Goal: Task Accomplishment & Management: Manage account settings

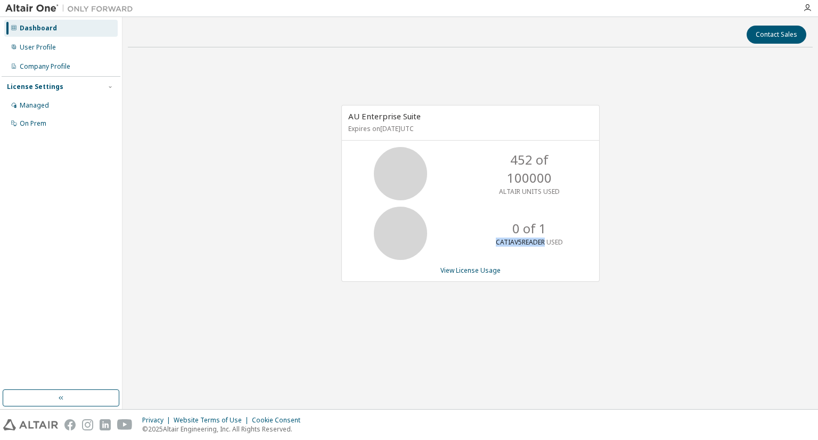
drag, startPoint x: 497, startPoint y: 245, endPoint x: 545, endPoint y: 244, distance: 48.5
click at [545, 244] on p "CATIAV5READER USED" at bounding box center [529, 241] width 67 height 9
click at [265, 202] on div "AU Enterprise Suite Expires on October 6, 2026 UTC 452 of 100000 ALTAIR UNITS U…" at bounding box center [470, 199] width 685 height 286
click at [63, 39] on div "User Profile" at bounding box center [60, 47] width 113 height 17
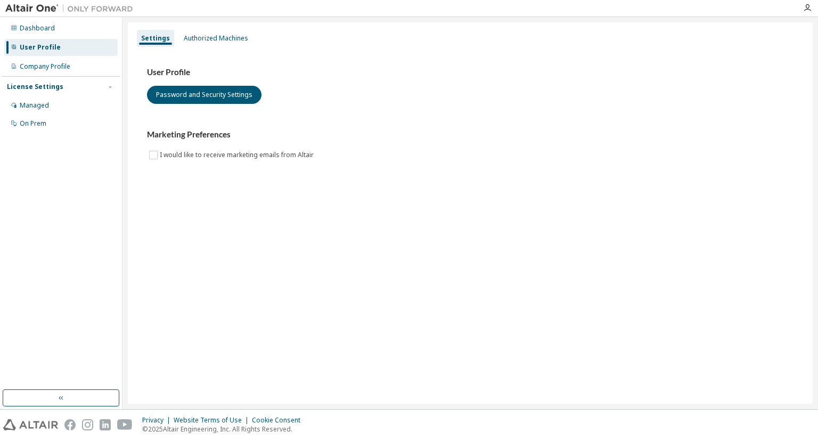
click at [196, 29] on div "Settings Authorized Machines" at bounding box center [470, 38] width 672 height 19
click at [200, 32] on div "Authorized Machines" at bounding box center [215, 38] width 73 height 17
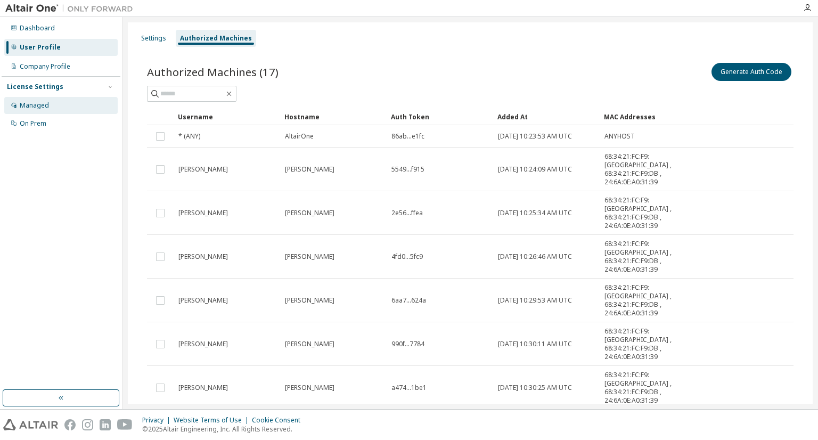
click at [46, 100] on div "Managed" at bounding box center [60, 105] width 113 height 17
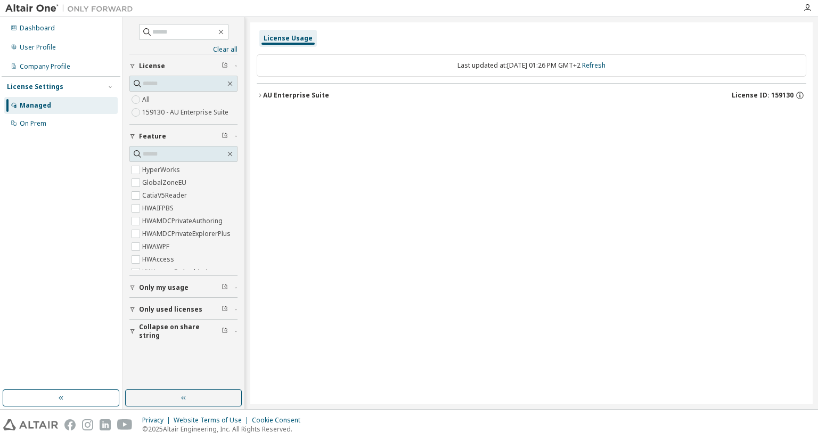
click at [177, 283] on span "Only my usage" at bounding box center [164, 287] width 50 height 9
click at [801, 95] on icon "button" at bounding box center [800, 96] width 10 height 10
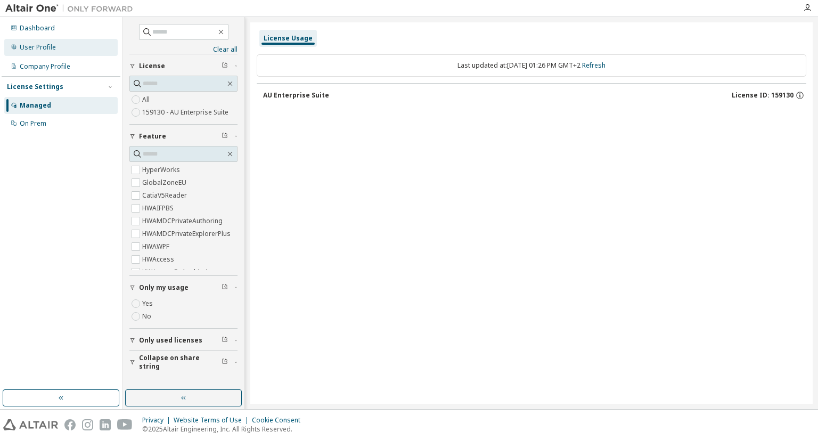
click at [45, 42] on div "User Profile" at bounding box center [60, 47] width 113 height 17
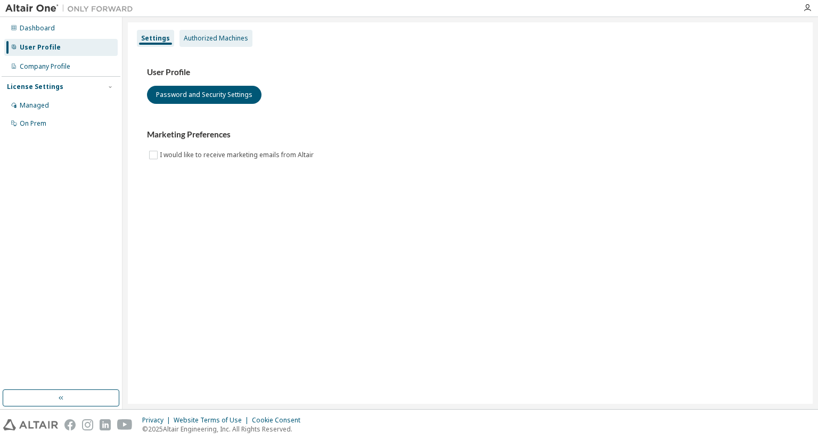
click at [217, 37] on div "Authorized Machines" at bounding box center [216, 38] width 64 height 9
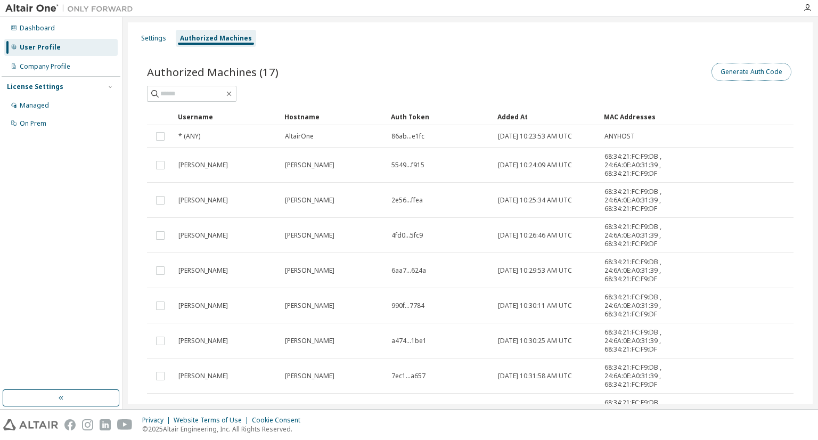
click at [748, 77] on button "Generate Auth Code" at bounding box center [751, 72] width 80 height 18
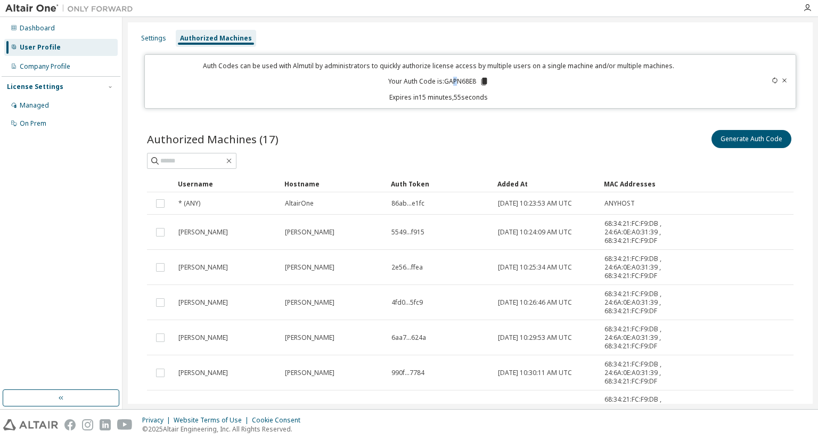
click at [451, 84] on p "Your Auth Code is: GAPN68E8" at bounding box center [438, 82] width 101 height 10
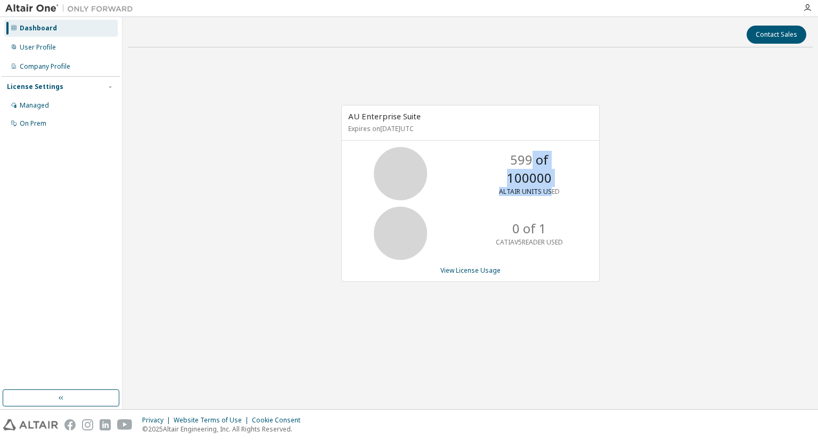
drag, startPoint x: 508, startPoint y: 174, endPoint x: 551, endPoint y: 186, distance: 44.7
click at [551, 186] on div "599 of 100000 ALTAIR UNITS USED" at bounding box center [529, 173] width 85 height 53
click at [551, 187] on p "ALTAIR UNITS USED" at bounding box center [529, 191] width 61 height 9
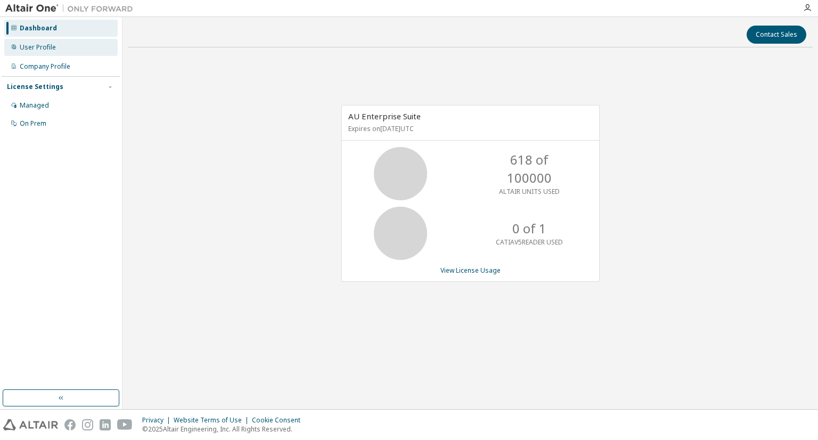
click at [60, 45] on div "User Profile" at bounding box center [60, 47] width 113 height 17
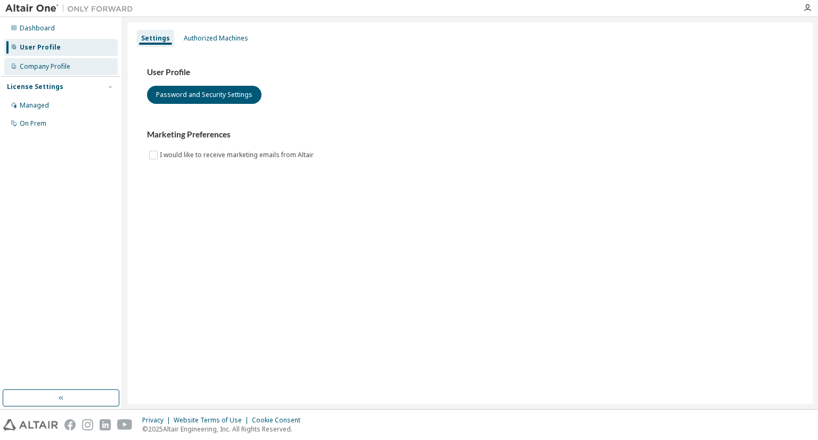
click at [73, 62] on div "Company Profile" at bounding box center [60, 66] width 113 height 17
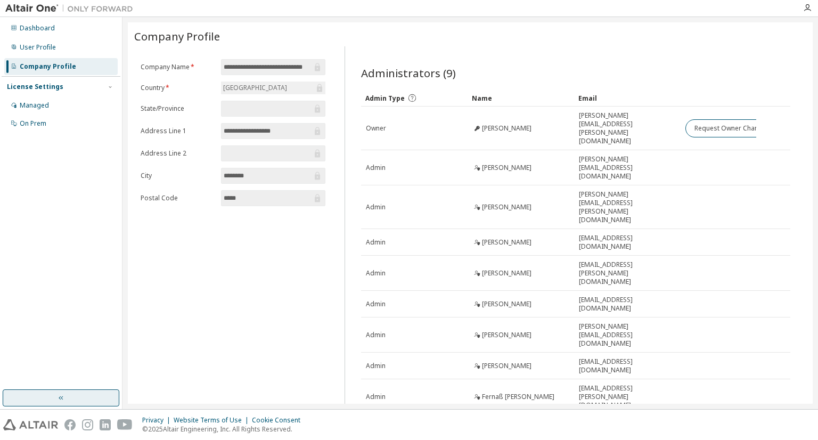
click at [85, 399] on button "button" at bounding box center [61, 397] width 117 height 17
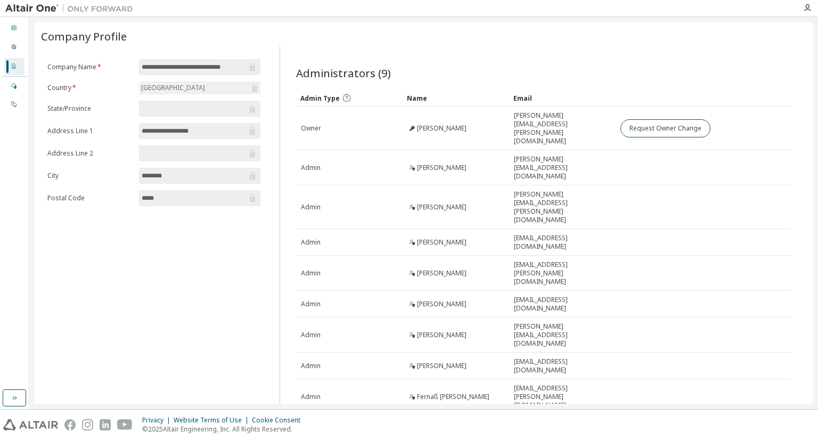
click at [15, 69] on icon at bounding box center [14, 66] width 6 height 6
click at [17, 30] on div "Dashboard" at bounding box center [14, 28] width 20 height 17
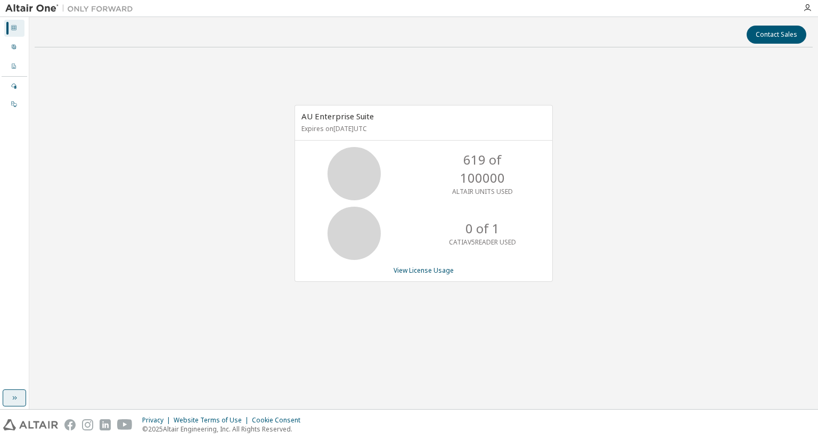
click at [13, 395] on icon "button" at bounding box center [14, 397] width 9 height 9
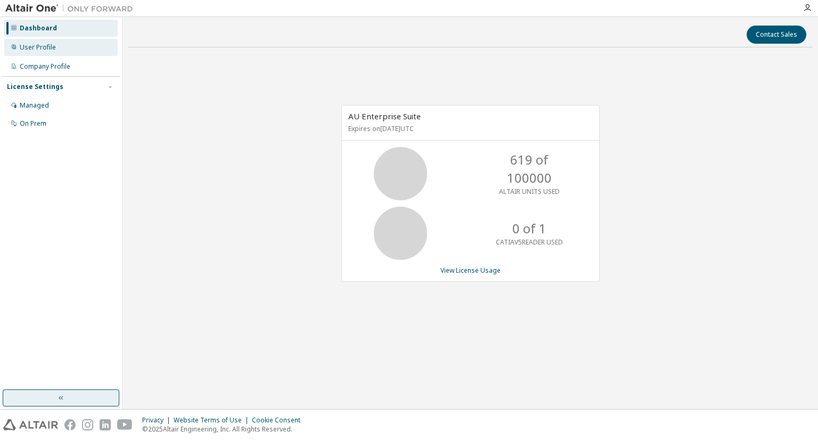
click at [59, 52] on div "User Profile" at bounding box center [60, 47] width 113 height 17
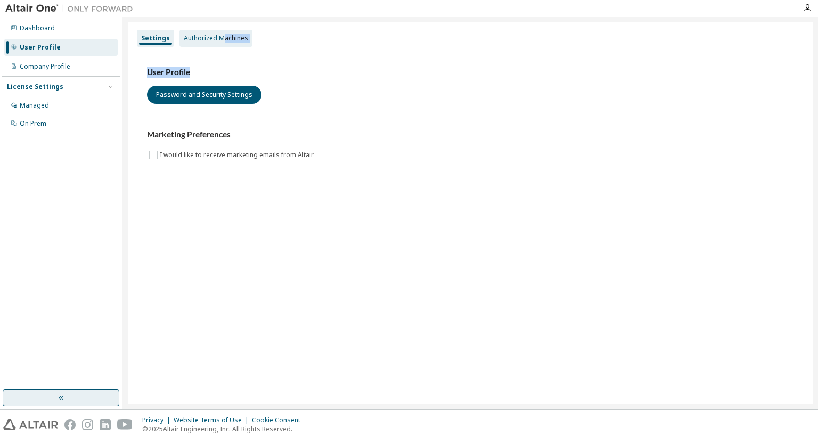
drag, startPoint x: 216, startPoint y: 50, endPoint x: 219, endPoint y: 43, distance: 7.4
click at [219, 43] on div "Settings Authorized Machines User Profile Password and Security Settings Market…" at bounding box center [470, 212] width 685 height 381
click at [219, 43] on div "Authorized Machines" at bounding box center [215, 38] width 73 height 17
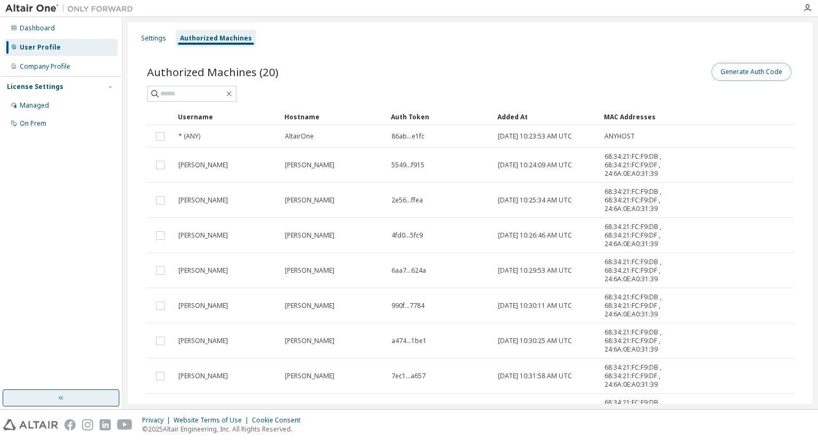
click at [739, 73] on button "Generate Auth Code" at bounding box center [751, 72] width 80 height 18
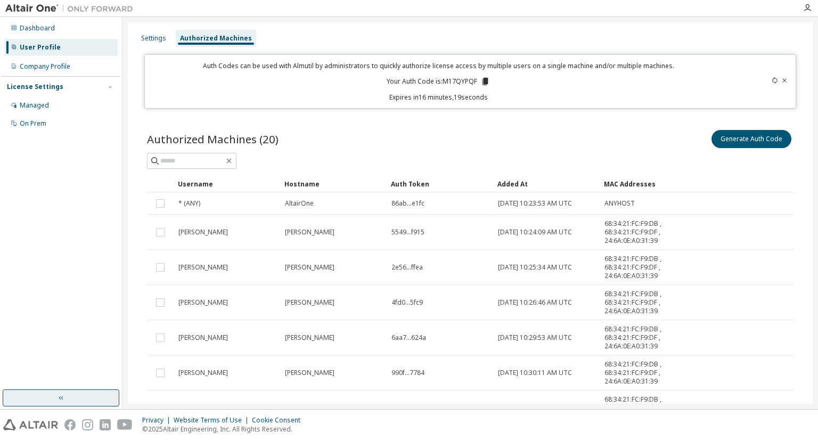
click at [458, 79] on p "Your Auth Code is: M17QYPQF" at bounding box center [438, 82] width 103 height 10
copy p "M17QYPQF"
click at [573, 141] on div "Generate Auth Code" at bounding box center [631, 139] width 323 height 22
click at [498, 154] on div at bounding box center [470, 161] width 646 height 16
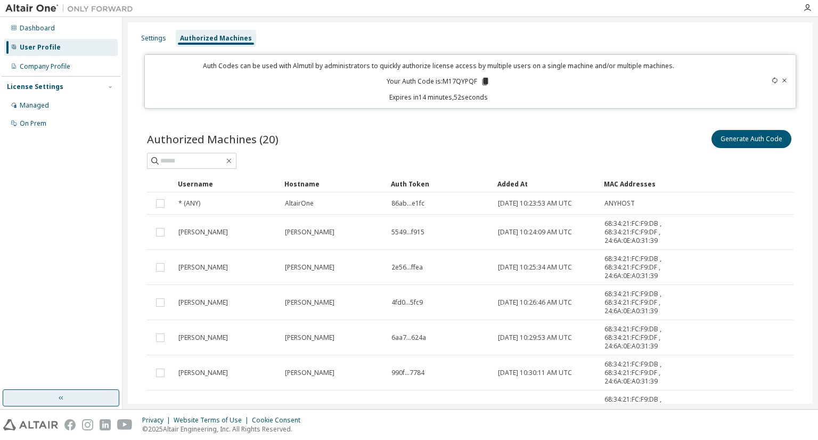
click at [733, 418] on div "Privacy Website Terms of Use Cookie Consent © 2025 Altair Engineering, Inc. All…" at bounding box center [409, 424] width 818 height 30
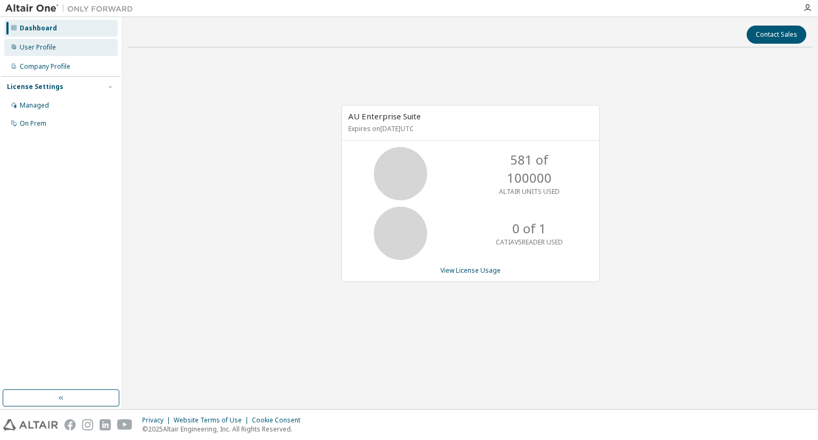
click at [72, 52] on div "User Profile" at bounding box center [60, 47] width 113 height 17
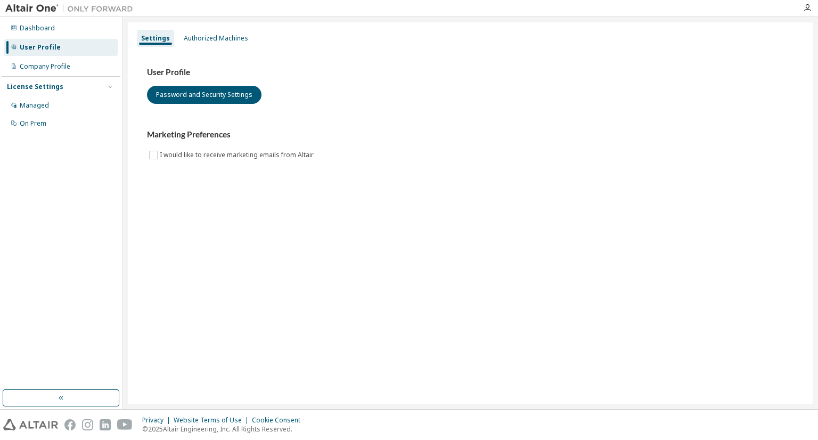
click at [210, 48] on div "User Profile Password and Security Settings Marketing Preferences I would like …" at bounding box center [470, 120] width 672 height 145
click at [217, 43] on div "Authorized Machines" at bounding box center [215, 38] width 73 height 17
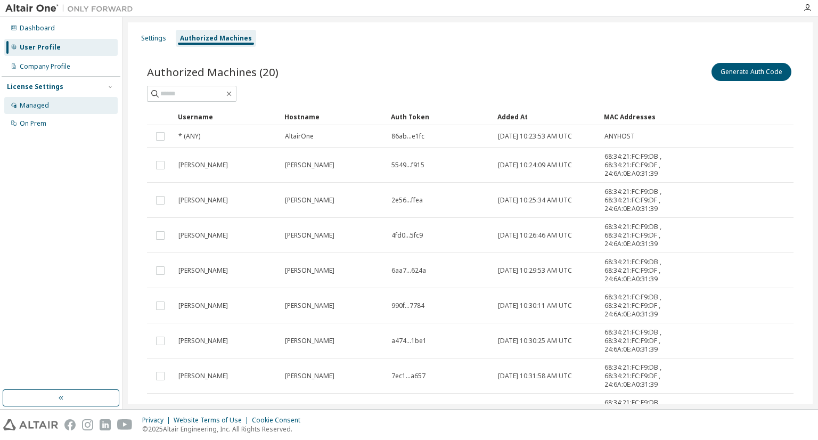
click at [38, 105] on div "Managed" at bounding box center [34, 105] width 29 height 9
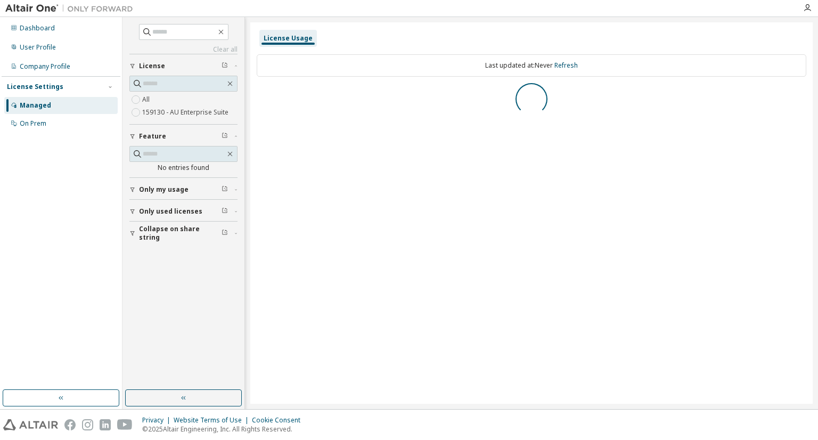
click at [170, 188] on span "Only my usage" at bounding box center [164, 189] width 50 height 9
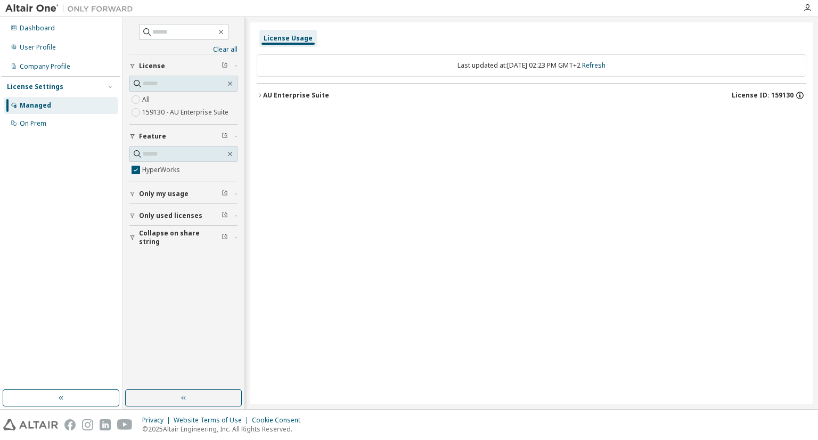
click at [801, 98] on icon "button" at bounding box center [800, 96] width 10 height 10
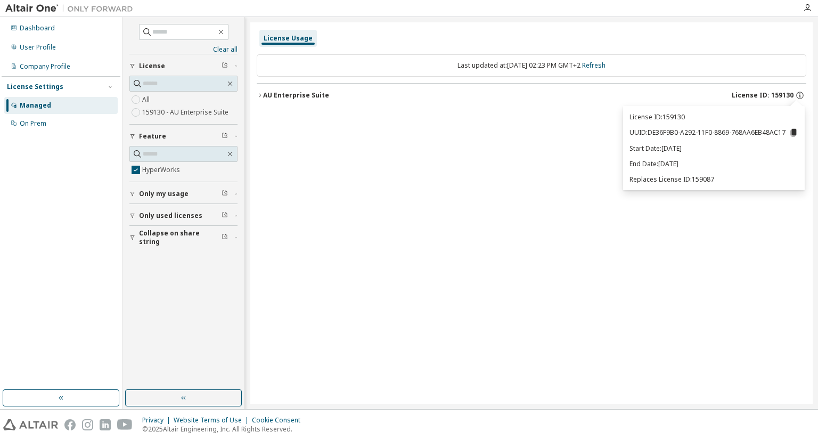
click at [793, 132] on icon at bounding box center [794, 132] width 6 height 7
click at [47, 11] on img at bounding box center [71, 8] width 133 height 11
